Goal: Task Accomplishment & Management: Use online tool/utility

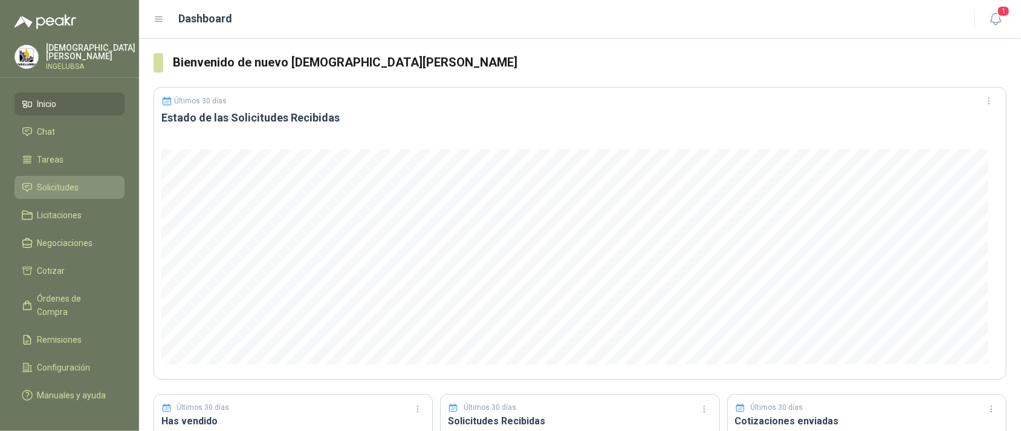
click at [51, 188] on span "Solicitudes" at bounding box center [58, 187] width 42 height 13
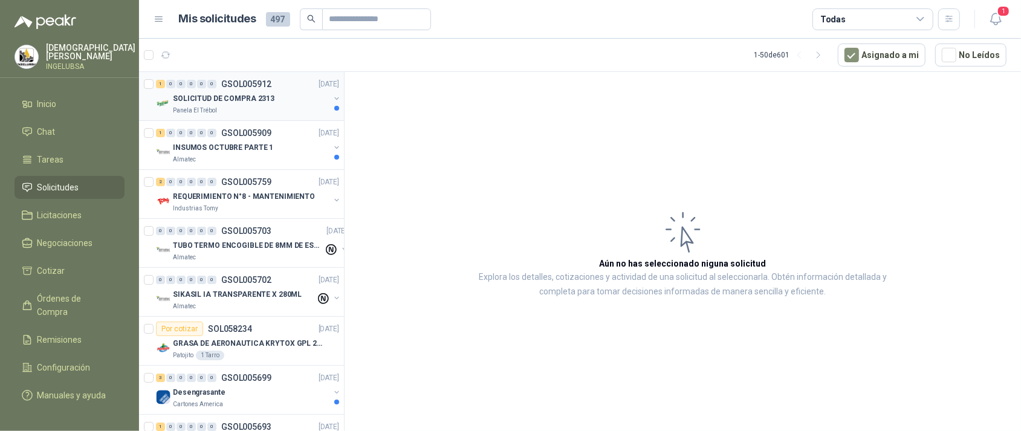
click at [206, 99] on p "SOLICITUD DE COMPRA 2313" at bounding box center [224, 98] width 102 height 11
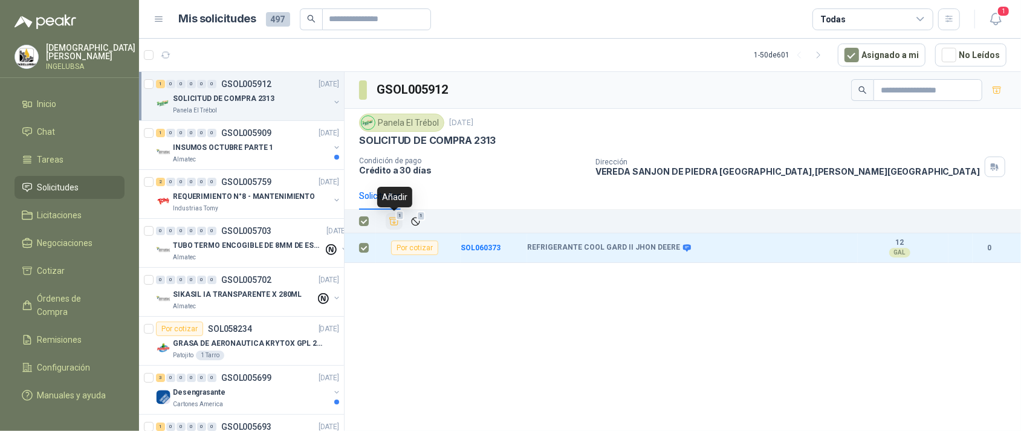
click at [394, 222] on icon "Añadir" at bounding box center [394, 221] width 11 height 11
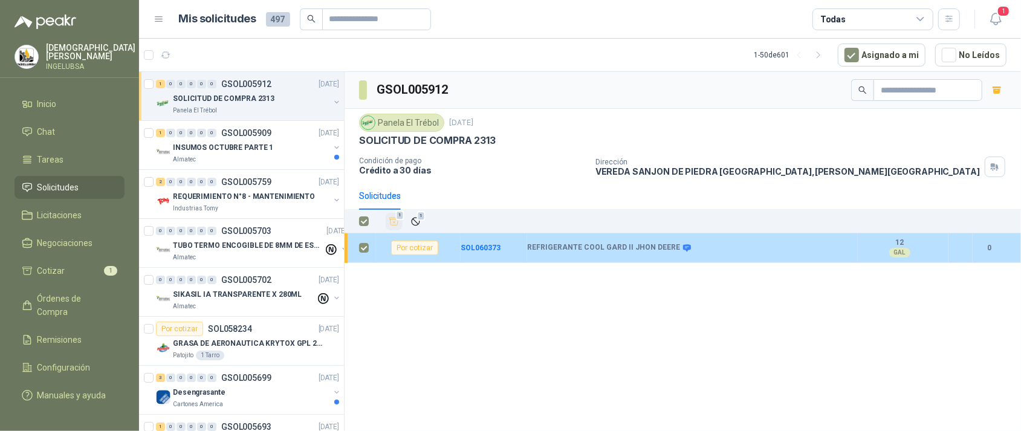
click at [412, 251] on div "Por cotizar" at bounding box center [414, 248] width 47 height 15
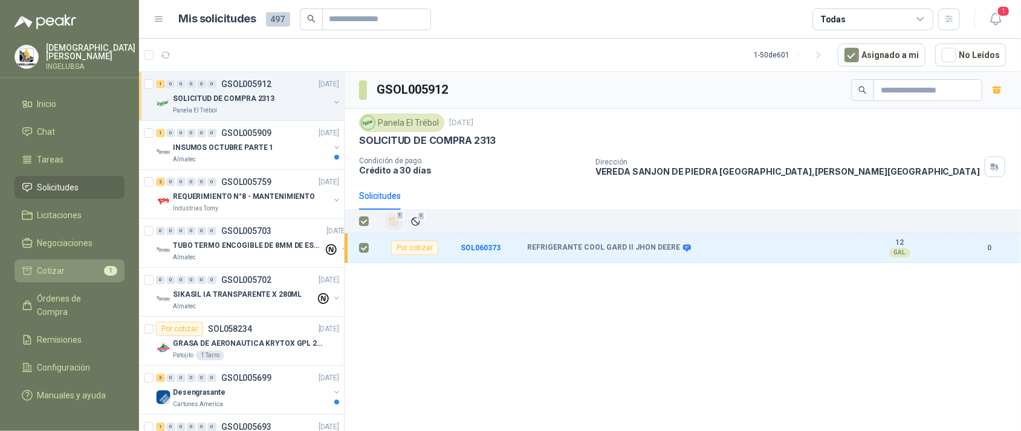
click at [56, 270] on span "Cotizar" at bounding box center [51, 270] width 28 height 13
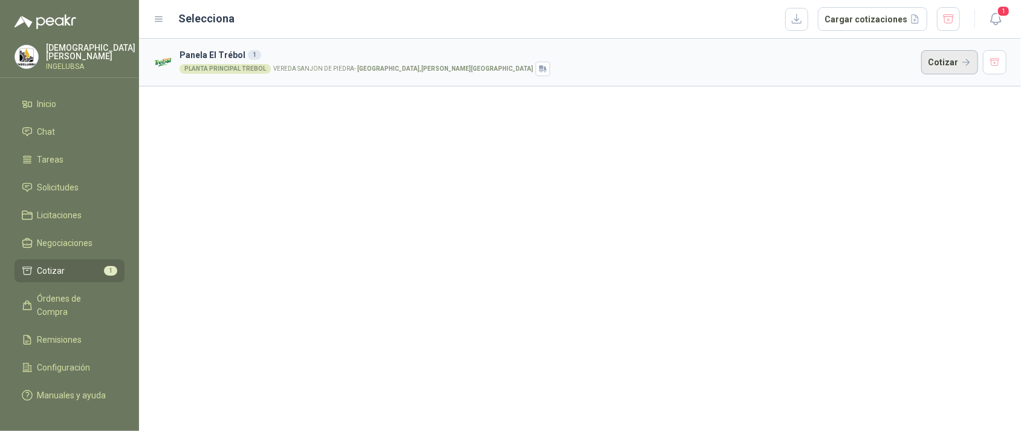
click at [955, 62] on button "Cotizar" at bounding box center [949, 62] width 57 height 24
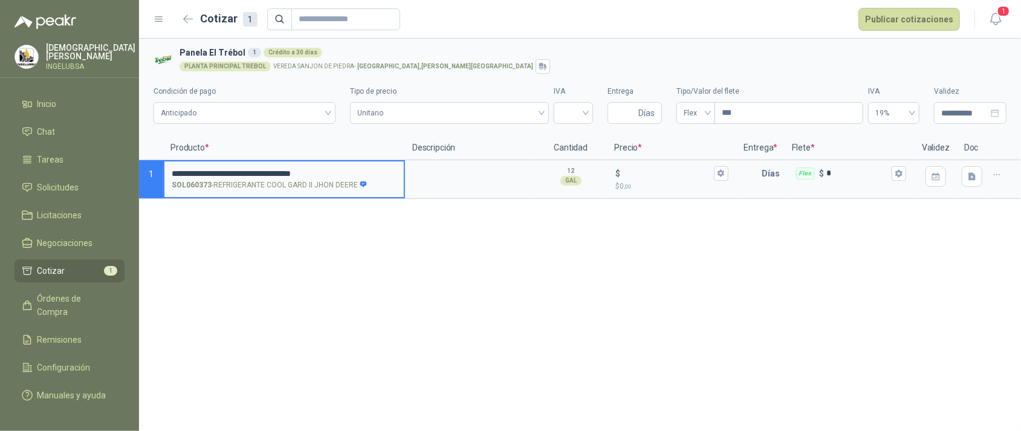
type input "**********"
